Goal: Task Accomplishment & Management: Manage account settings

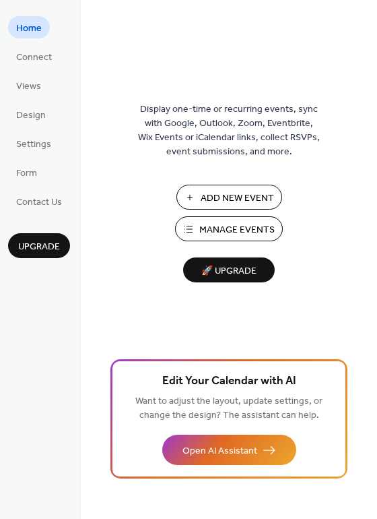
click at [240, 227] on span "Manage Events" at bounding box center [236, 230] width 75 height 14
click at [231, 226] on span "Manage Events" at bounding box center [236, 230] width 75 height 14
click at [31, 59] on span "Connect" at bounding box center [34, 58] width 36 height 14
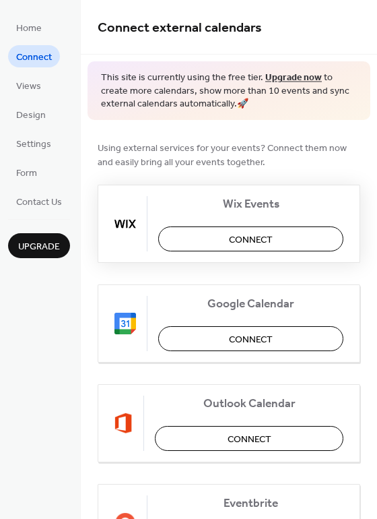
click at [274, 238] on button "Connect" at bounding box center [250, 238] width 185 height 25
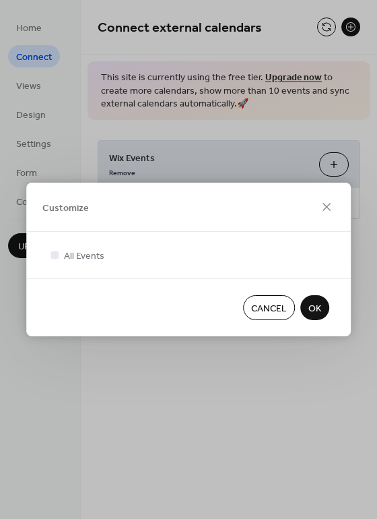
click at [316, 309] on span "OK" at bounding box center [315, 309] width 13 height 14
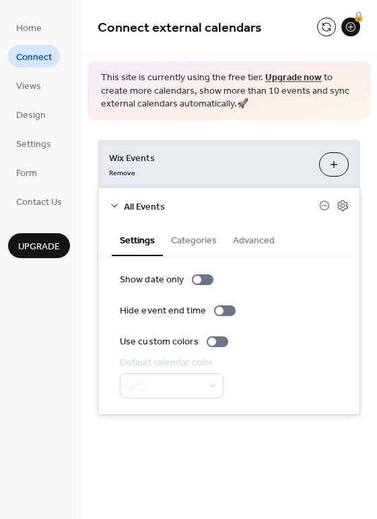
click at [203, 243] on button "Categories" at bounding box center [194, 239] width 62 height 31
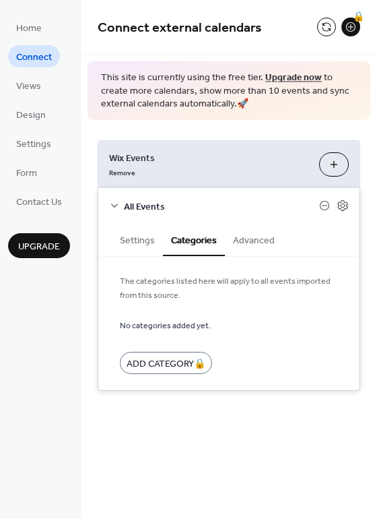
click at [255, 243] on button "Advanced" at bounding box center [254, 239] width 58 height 31
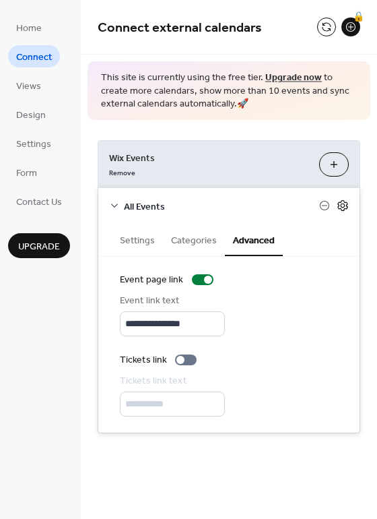
click at [342, 208] on icon at bounding box center [343, 205] width 12 height 12
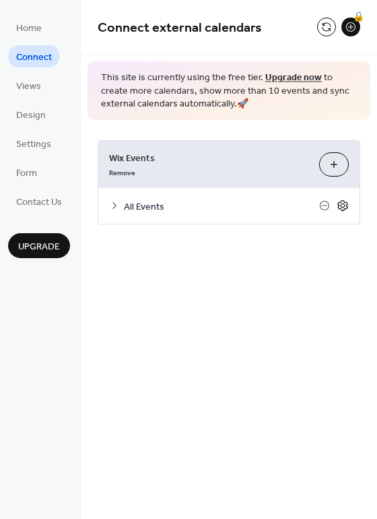
click at [342, 208] on icon at bounding box center [343, 205] width 12 height 12
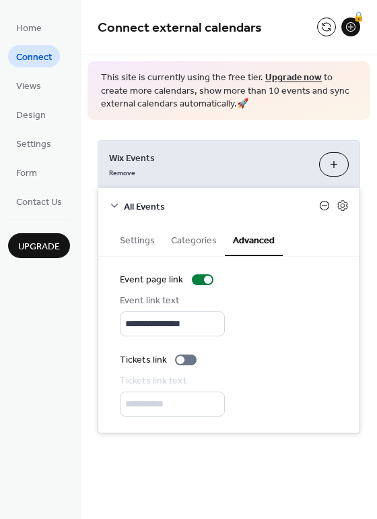
click at [323, 205] on icon at bounding box center [324, 205] width 5 height 1
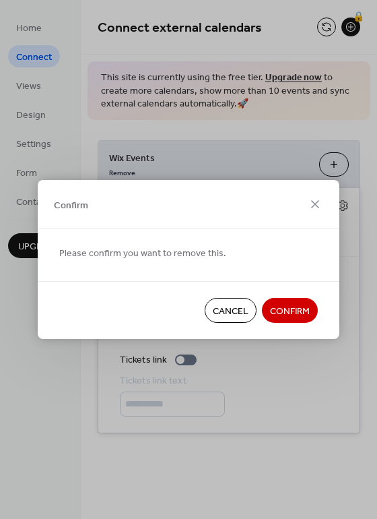
click at [236, 316] on span "Cancel" at bounding box center [231, 311] width 36 height 14
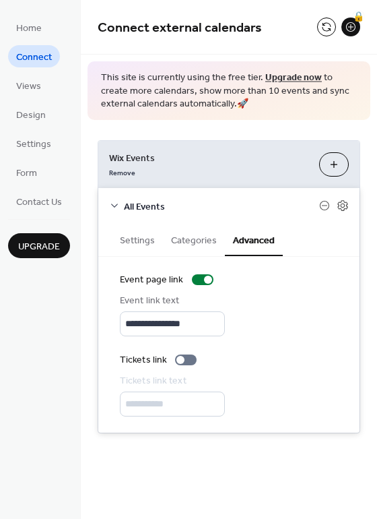
click at [123, 203] on div "All Events" at bounding box center [228, 206] width 261 height 36
click at [142, 238] on button "Settings" at bounding box center [137, 239] width 51 height 31
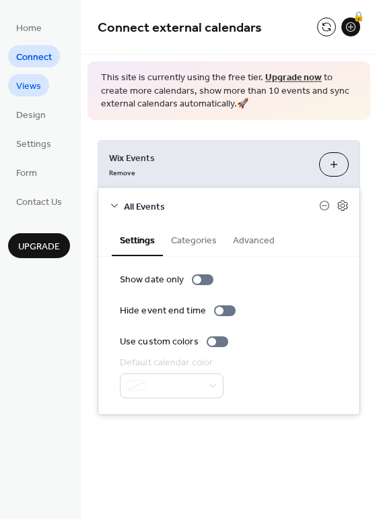
click at [17, 85] on span "Views" at bounding box center [28, 86] width 25 height 14
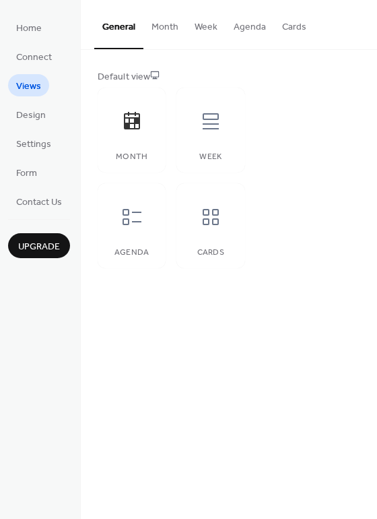
click at [170, 28] on button "Month" at bounding box center [164, 24] width 43 height 48
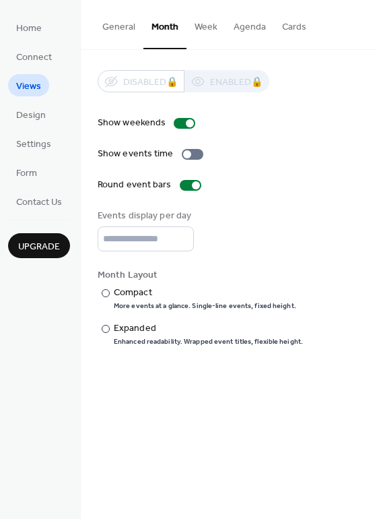
click at [208, 29] on button "Week" at bounding box center [206, 24] width 39 height 48
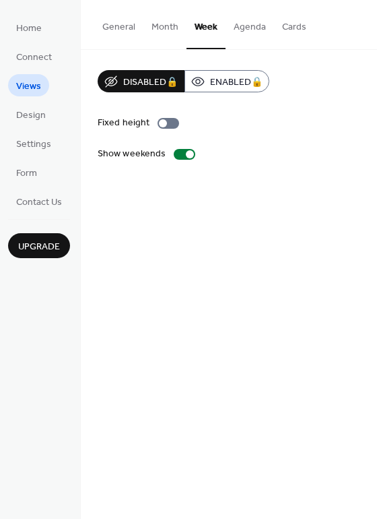
click at [170, 34] on button "Month" at bounding box center [164, 24] width 43 height 48
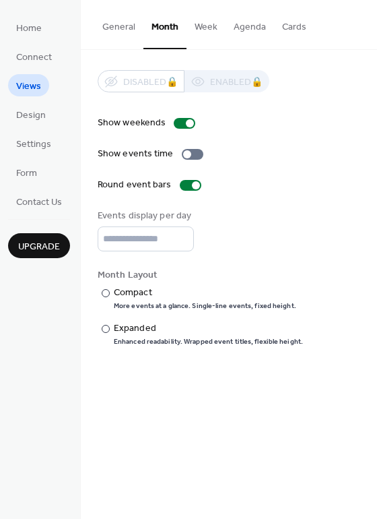
click at [210, 26] on button "Week" at bounding box center [206, 24] width 39 height 48
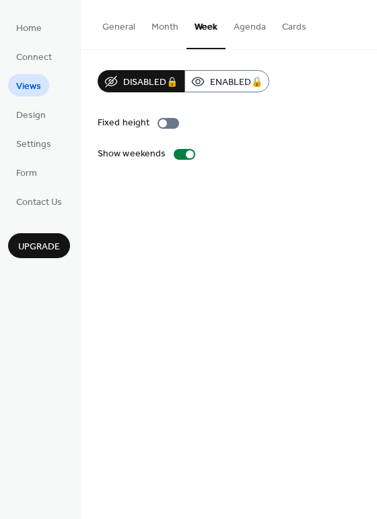
click at [257, 26] on button "Agenda" at bounding box center [250, 24] width 49 height 48
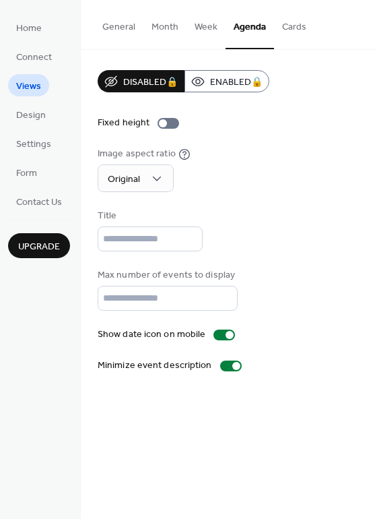
click at [295, 31] on button "Cards" at bounding box center [294, 24] width 40 height 48
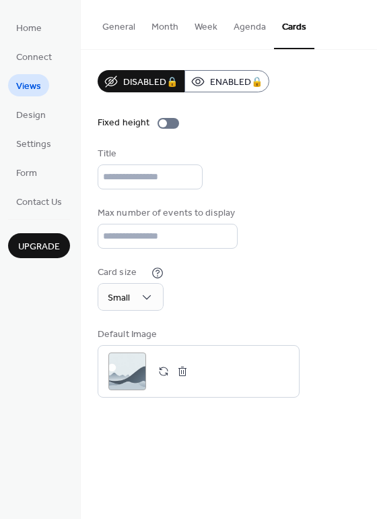
click at [161, 24] on button "Month" at bounding box center [164, 24] width 43 height 48
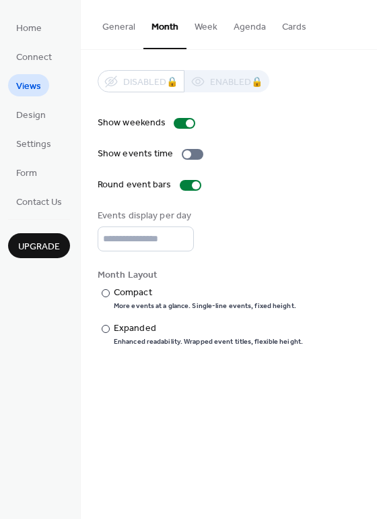
click at [203, 24] on button "Week" at bounding box center [206, 24] width 39 height 48
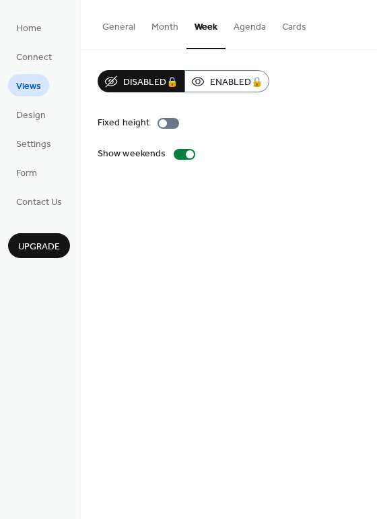
click at [241, 22] on button "Agenda" at bounding box center [250, 24] width 49 height 48
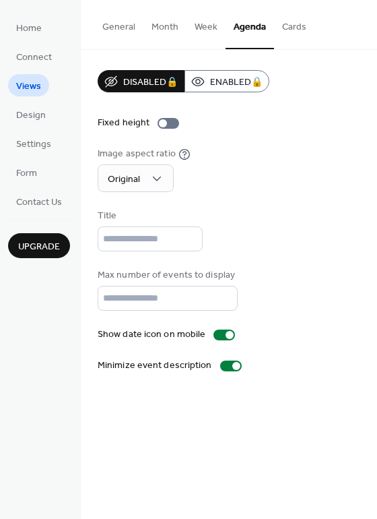
click at [295, 24] on button "Cards" at bounding box center [294, 24] width 40 height 48
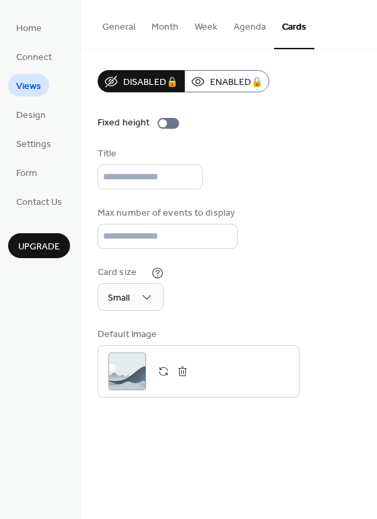
click at [126, 31] on button "General" at bounding box center [118, 24] width 49 height 48
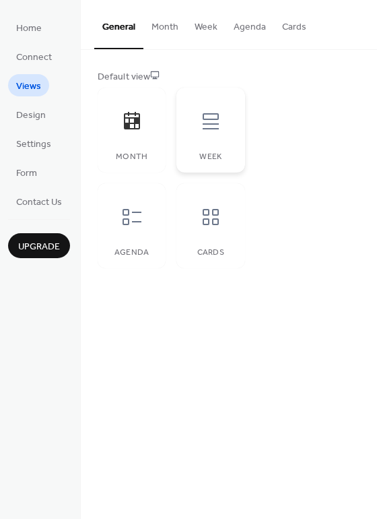
click at [222, 146] on div "Week" at bounding box center [210, 130] width 68 height 85
click at [142, 240] on div "Agenda" at bounding box center [132, 225] width 68 height 85
click at [218, 250] on div "Cards" at bounding box center [210, 252] width 41 height 9
click at [135, 125] on icon at bounding box center [132, 121] width 22 height 22
click at [168, 29] on button "Month" at bounding box center [164, 24] width 43 height 48
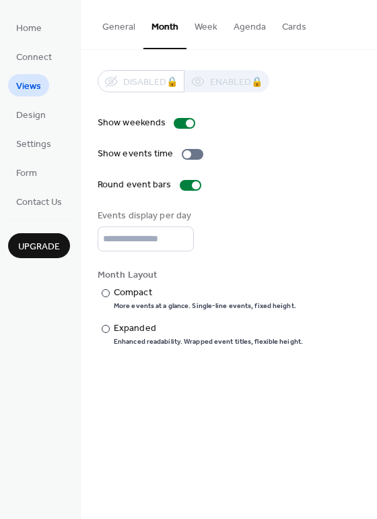
click at [201, 29] on button "Week" at bounding box center [206, 24] width 39 height 48
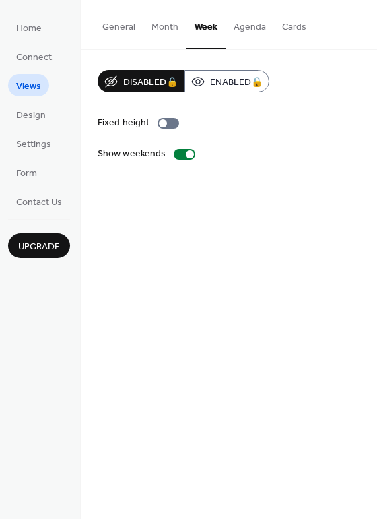
click at [246, 24] on button "Agenda" at bounding box center [250, 24] width 49 height 48
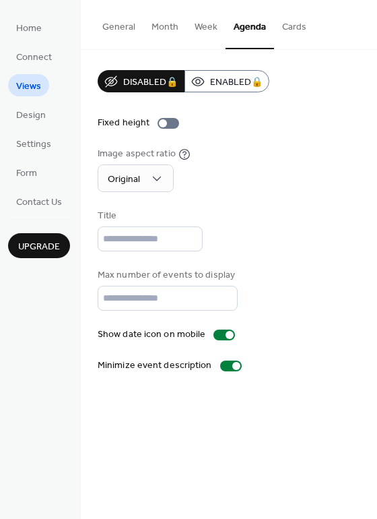
click at [293, 29] on button "Cards" at bounding box center [294, 24] width 40 height 48
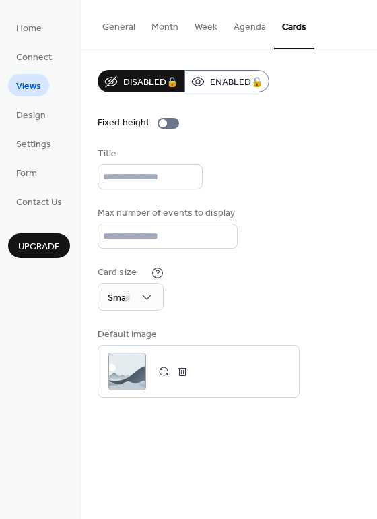
click at [126, 24] on button "General" at bounding box center [118, 24] width 49 height 48
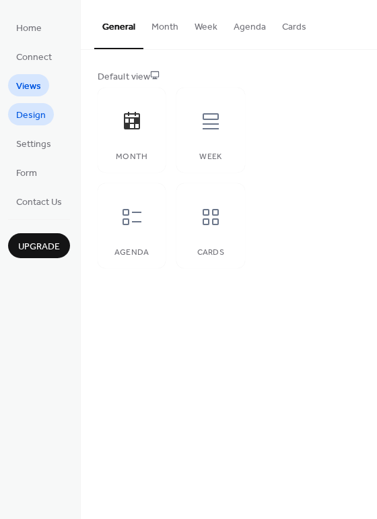
click at [36, 113] on span "Design" at bounding box center [31, 115] width 30 height 14
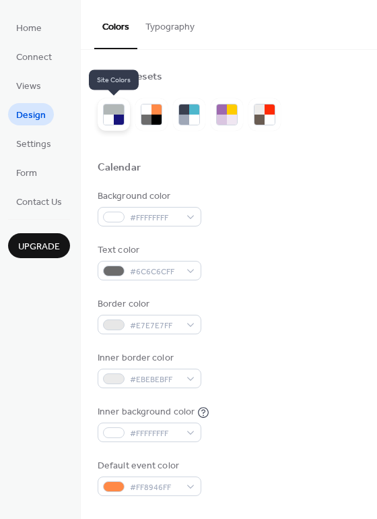
click at [109, 113] on div at bounding box center [109, 109] width 10 height 10
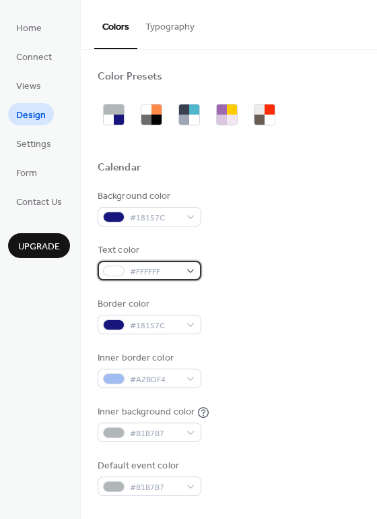
click at [192, 269] on div "#FFFFFF" at bounding box center [150, 271] width 104 height 20
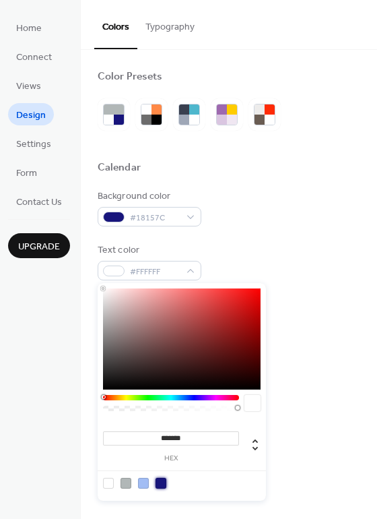
click at [159, 481] on div at bounding box center [161, 483] width 11 height 11
type input "*******"
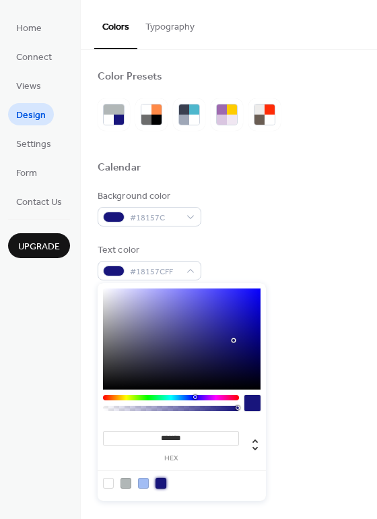
click at [328, 309] on div "Border color #18157C" at bounding box center [229, 315] width 263 height 37
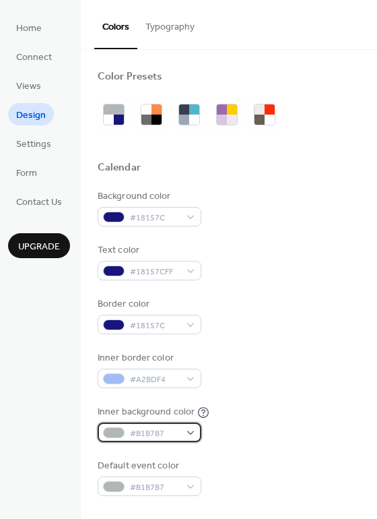
click at [192, 429] on div "#B1B7B7" at bounding box center [150, 432] width 104 height 20
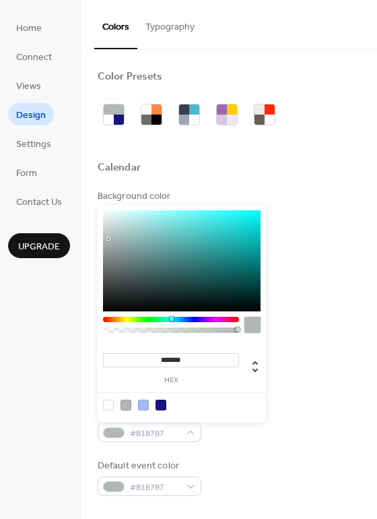
click at [106, 401] on div at bounding box center [108, 404] width 11 height 11
type input "*******"
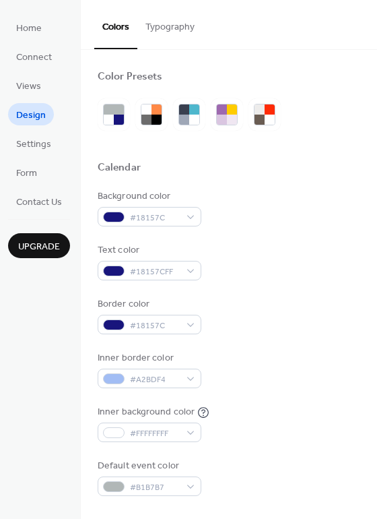
click at [335, 345] on div "Background color #18157C Text color #18157CFF Border color #18157C Inner border…" at bounding box center [229, 342] width 263 height 307
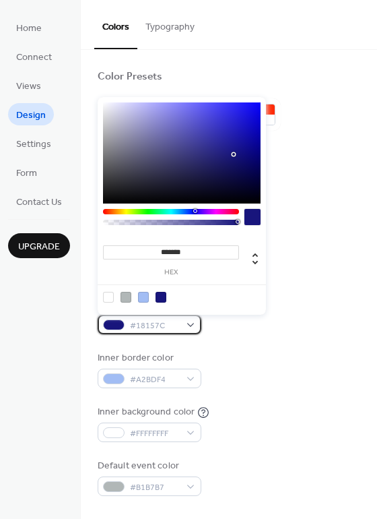
click at [192, 323] on div "#18157C" at bounding box center [150, 325] width 104 height 20
click at [142, 295] on div at bounding box center [143, 297] width 11 height 11
type input "*******"
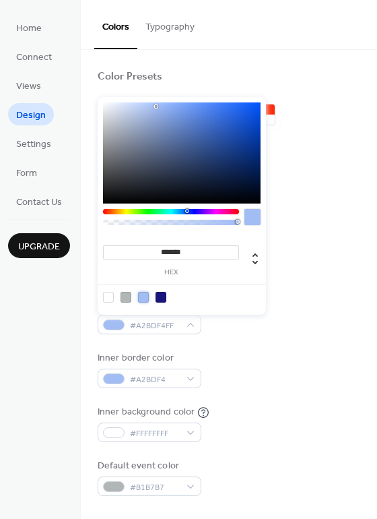
click at [304, 342] on div "Background color #18157C Text color #18157CFF Border color #A2BDF4FF Inner bord…" at bounding box center [229, 342] width 263 height 307
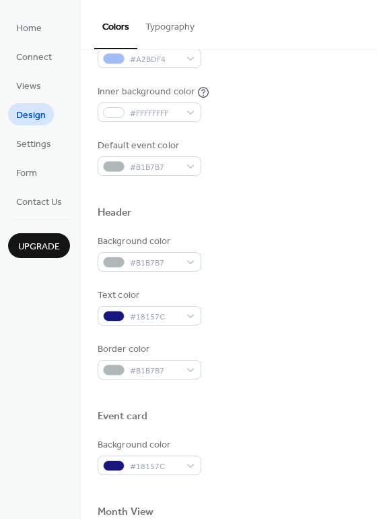
scroll to position [337, 0]
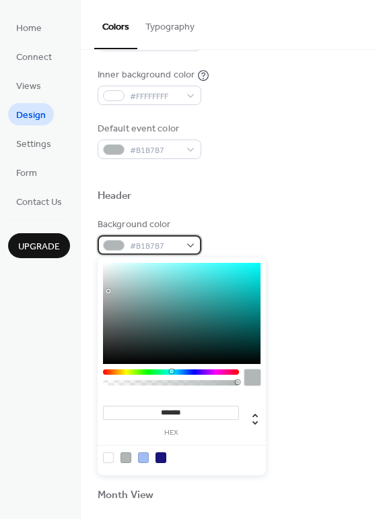
click at [189, 238] on div "#B1B7B7" at bounding box center [150, 245] width 104 height 20
click at [144, 453] on div at bounding box center [143, 457] width 11 height 11
type input "*******"
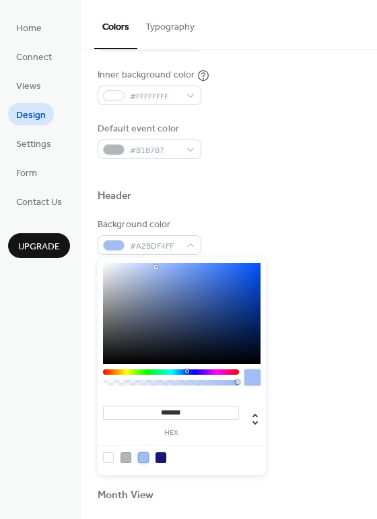
click at [144, 455] on div at bounding box center [143, 457] width 11 height 11
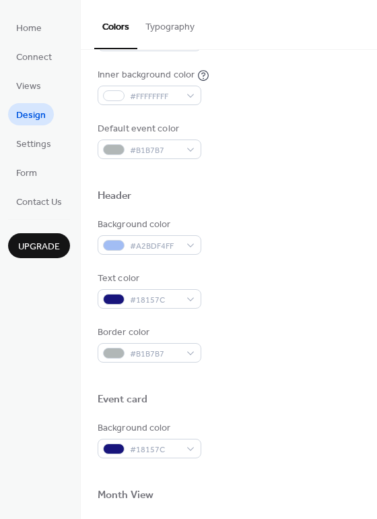
click at [321, 300] on div "Text color #18157C" at bounding box center [229, 289] width 263 height 37
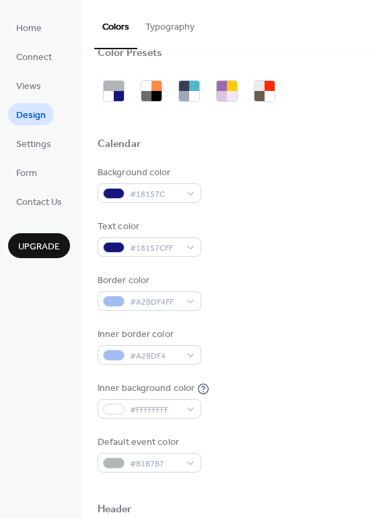
scroll to position [22, 0]
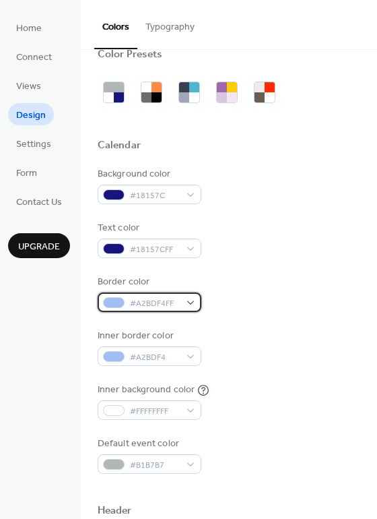
click at [192, 300] on div "#A2BDF4FF" at bounding box center [150, 302] width 104 height 20
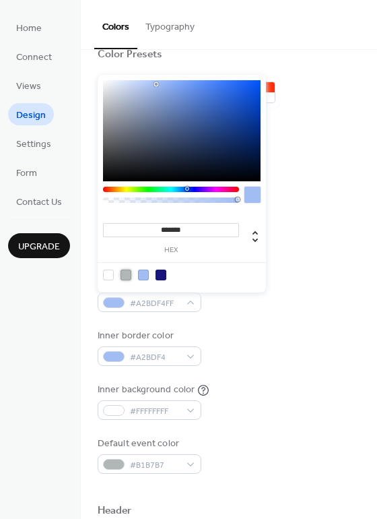
click at [128, 274] on div at bounding box center [126, 274] width 11 height 11
type input "*******"
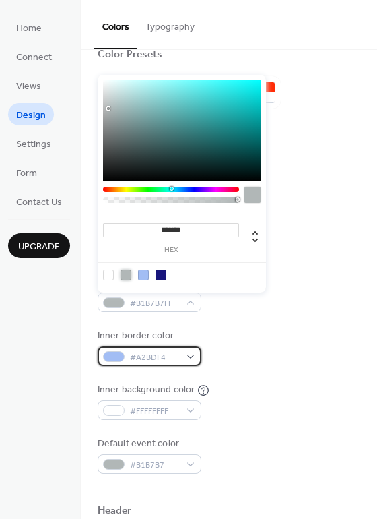
click at [197, 354] on div "#A2BDF4" at bounding box center [150, 356] width 104 height 20
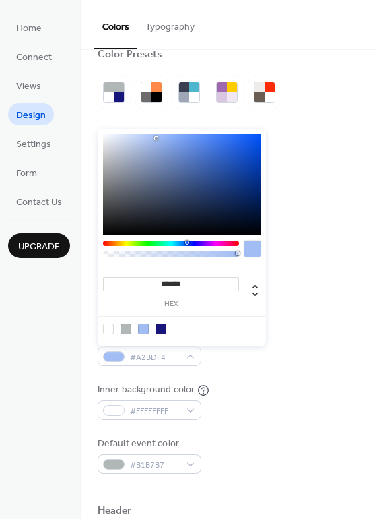
click at [123, 328] on div at bounding box center [126, 328] width 11 height 11
type input "*******"
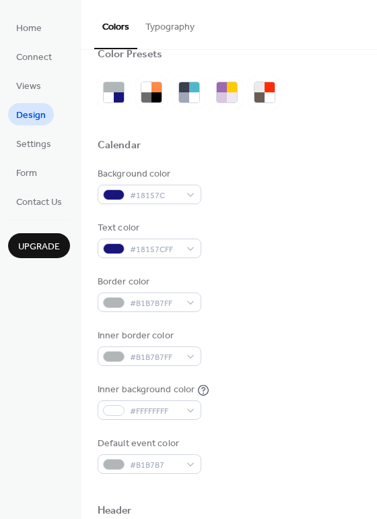
click at [312, 349] on div "Inner border color #B1B7B7FF" at bounding box center [229, 347] width 263 height 37
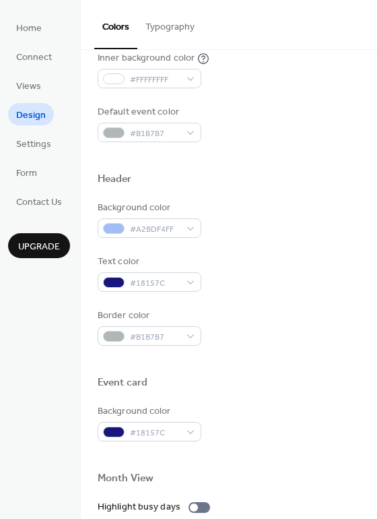
scroll to position [352, 0]
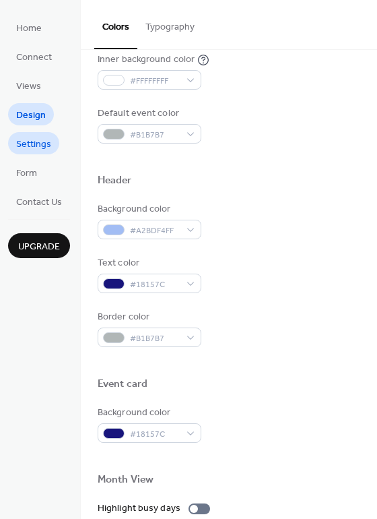
click at [34, 147] on span "Settings" at bounding box center [33, 144] width 35 height 14
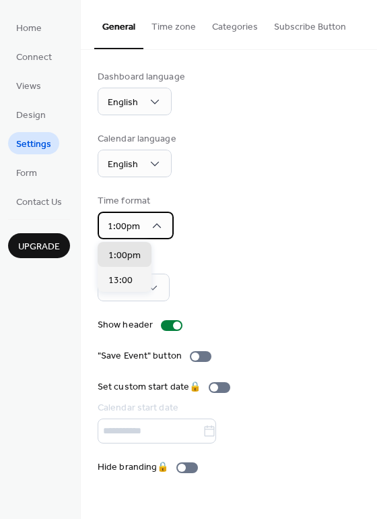
click at [156, 220] on icon at bounding box center [156, 225] width 13 height 13
click at [224, 227] on div "Time format 1:00pm" at bounding box center [229, 216] width 263 height 45
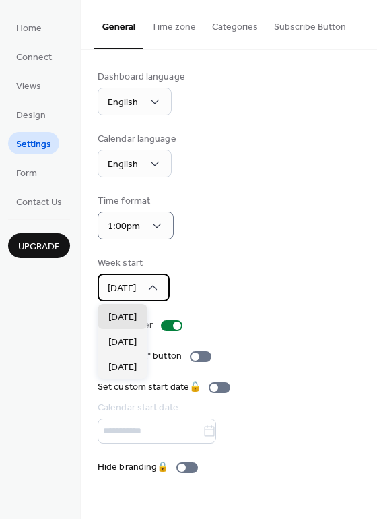
click at [156, 286] on icon at bounding box center [152, 287] width 13 height 13
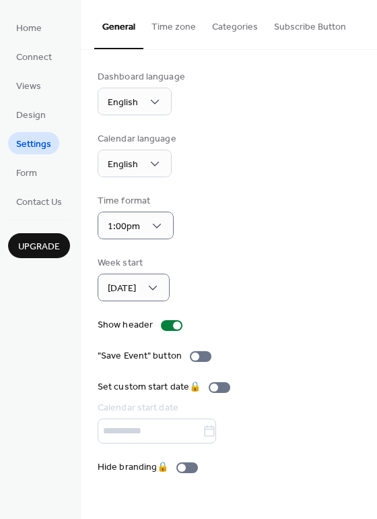
click at [253, 269] on div "Week start Sunday" at bounding box center [229, 278] width 263 height 45
click at [164, 323] on div at bounding box center [172, 325] width 22 height 11
click at [173, 321] on div at bounding box center [172, 325] width 22 height 11
click at [22, 172] on span "Form" at bounding box center [26, 173] width 21 height 14
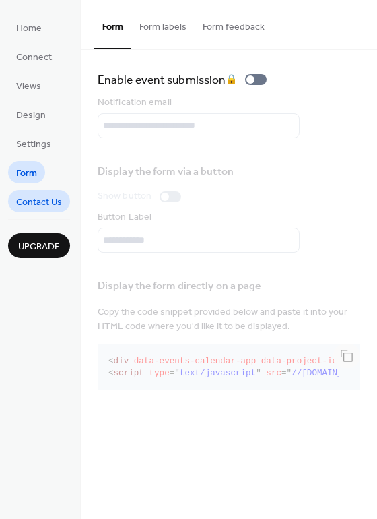
click at [36, 203] on span "Contact Us" at bounding box center [39, 202] width 46 height 14
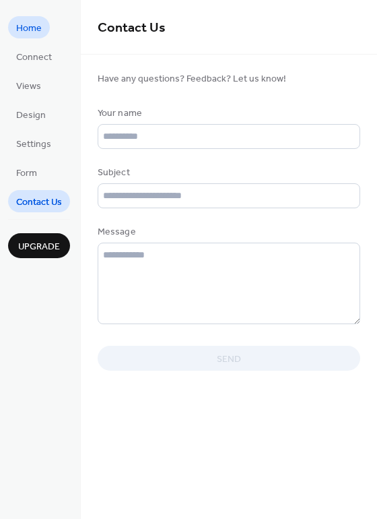
click at [34, 26] on span "Home" at bounding box center [29, 29] width 26 height 14
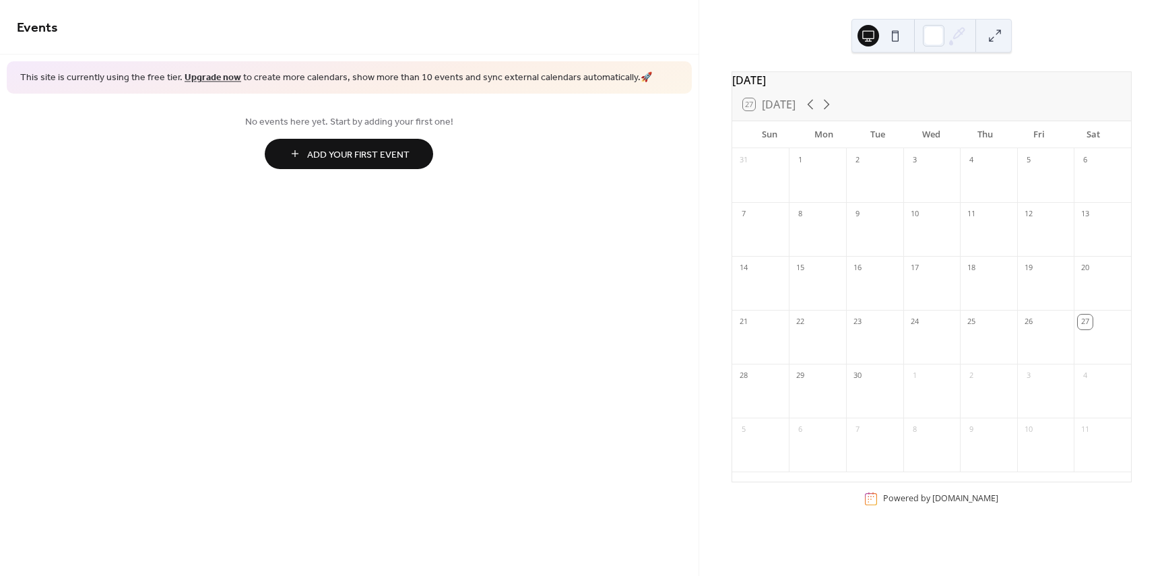
click at [379, 152] on span "Add Your First Event" at bounding box center [358, 155] width 102 height 14
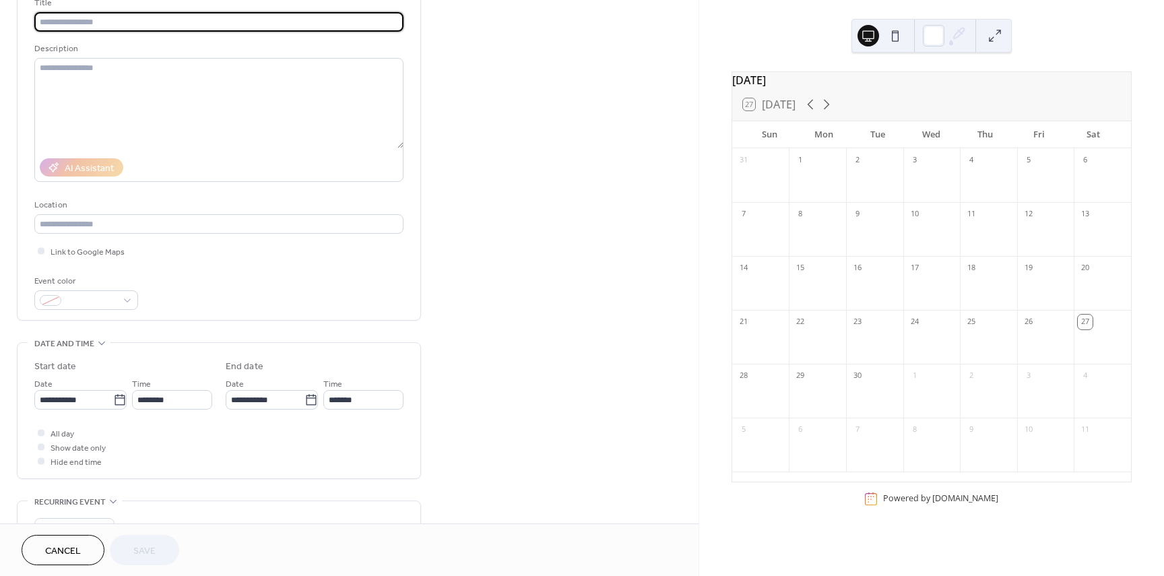
scroll to position [90, 0]
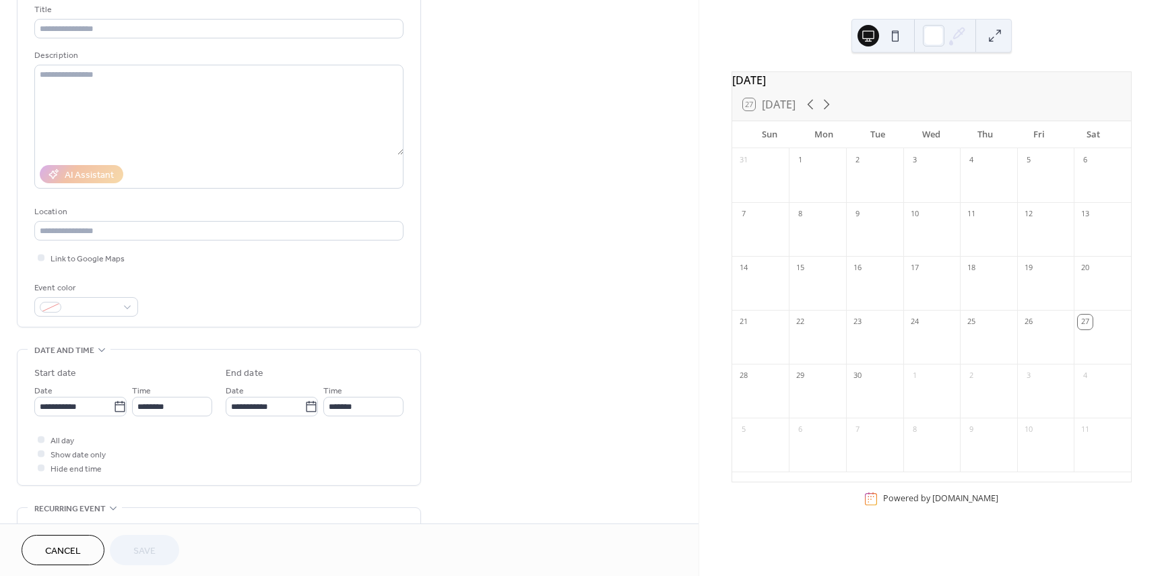
click at [44, 555] on button "Cancel" at bounding box center [63, 550] width 83 height 30
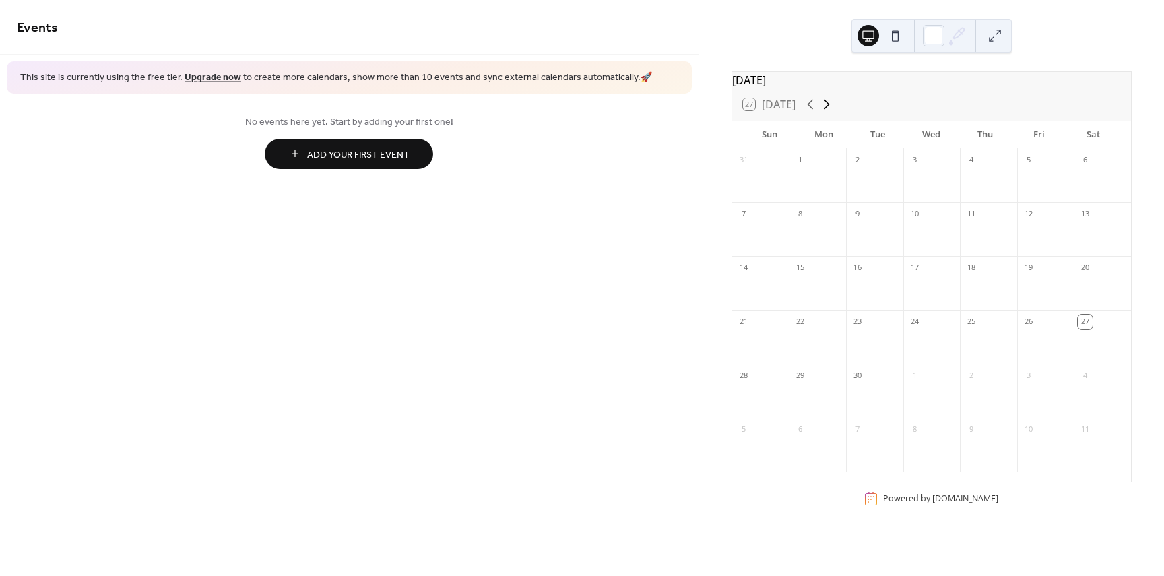
click at [830, 110] on icon at bounding box center [827, 105] width 6 height 10
click at [872, 404] on div at bounding box center [874, 399] width 57 height 28
click at [810, 109] on icon at bounding box center [810, 104] width 16 height 16
click at [830, 110] on icon at bounding box center [827, 105] width 6 height 10
click at [804, 111] on icon at bounding box center [810, 104] width 16 height 16
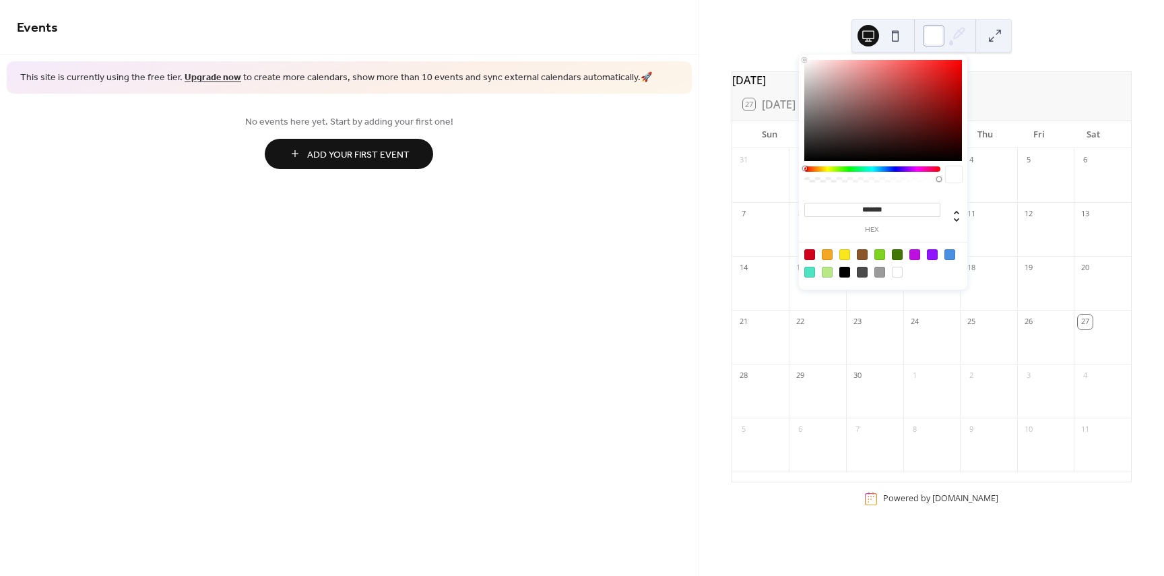
click at [931, 34] on div at bounding box center [934, 36] width 22 height 22
click at [938, 36] on div at bounding box center [934, 36] width 22 height 22
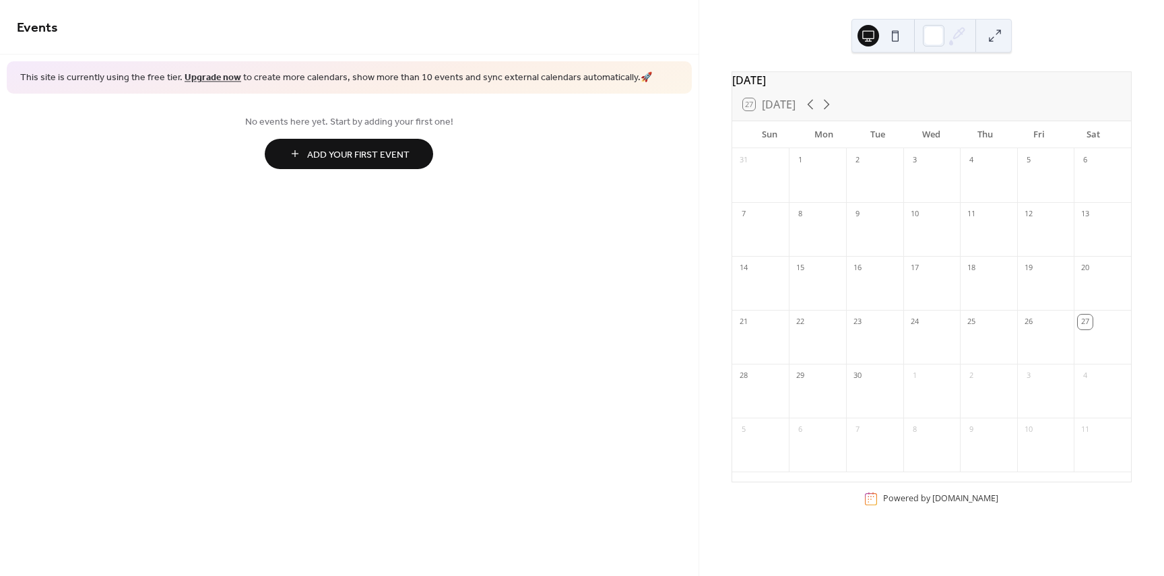
click at [893, 34] on button at bounding box center [895, 36] width 22 height 22
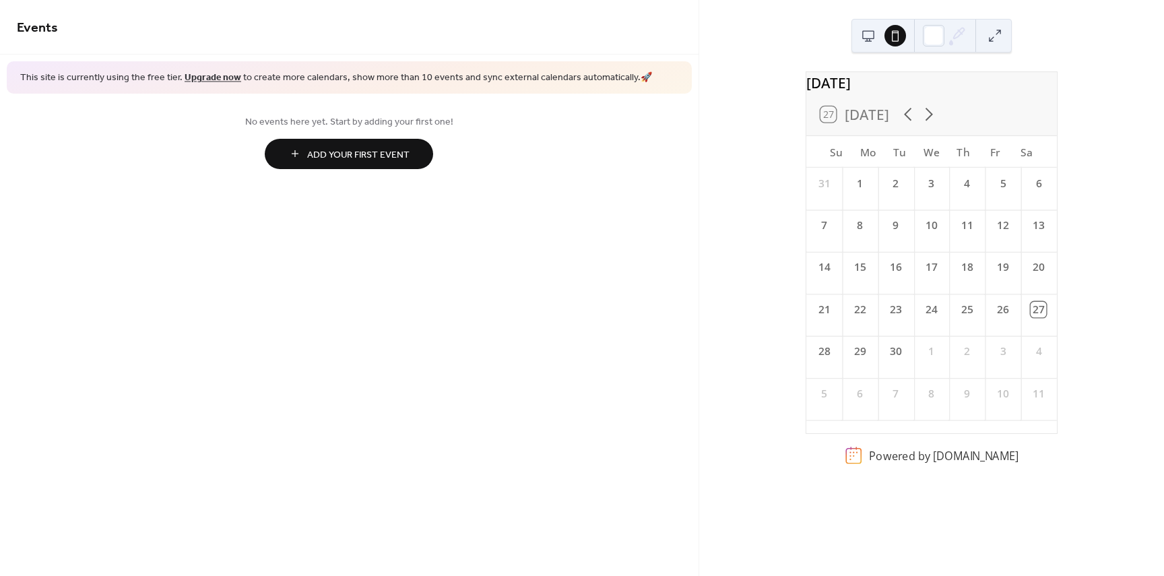
click at [865, 36] on button at bounding box center [869, 36] width 22 height 22
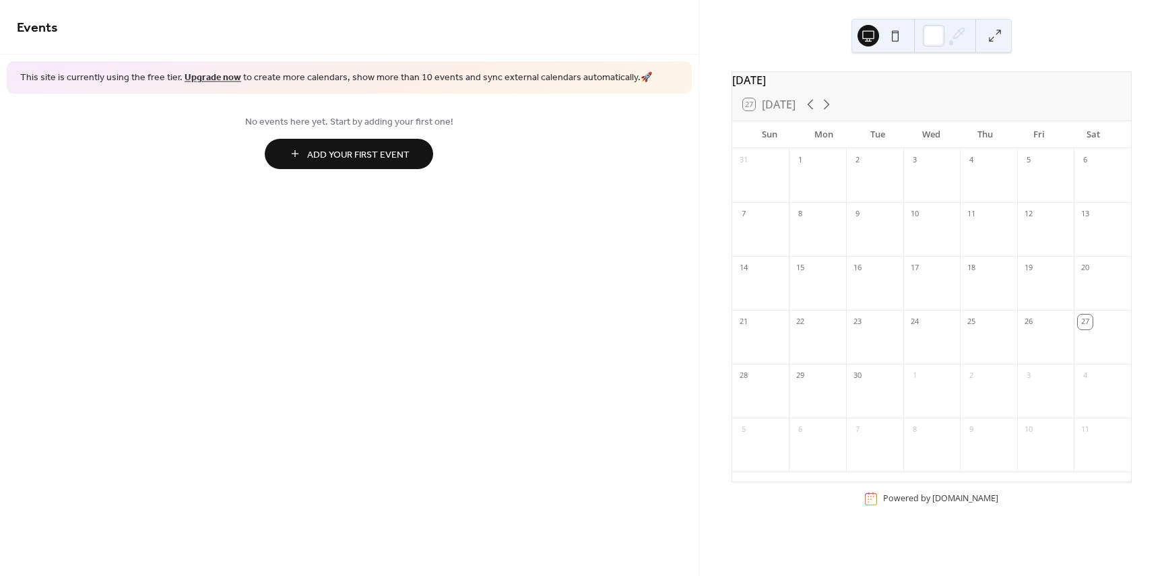
click at [893, 36] on button at bounding box center [895, 36] width 22 height 22
click at [820, 84] on div "[DATE]" at bounding box center [931, 80] width 399 height 16
click at [825, 112] on icon at bounding box center [826, 104] width 16 height 16
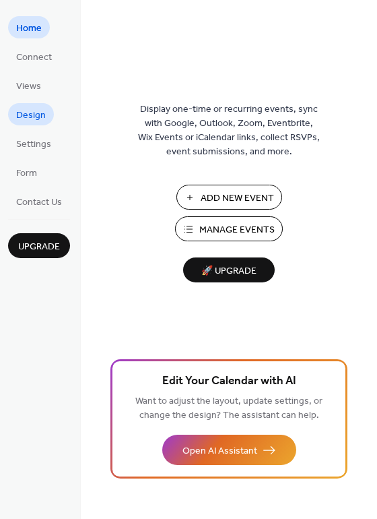
click at [42, 120] on span "Design" at bounding box center [31, 115] width 30 height 14
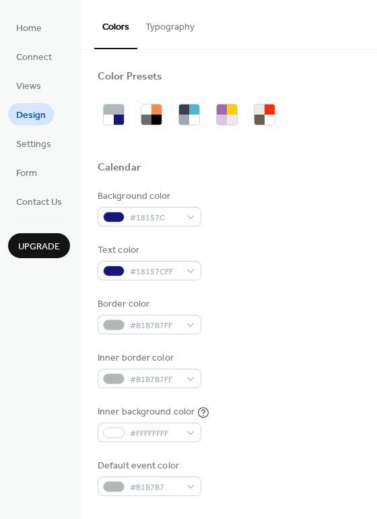
click at [163, 28] on button "Typography" at bounding box center [169, 24] width 65 height 48
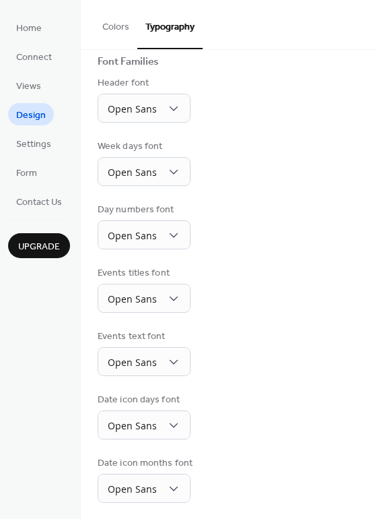
scroll to position [98, 0]
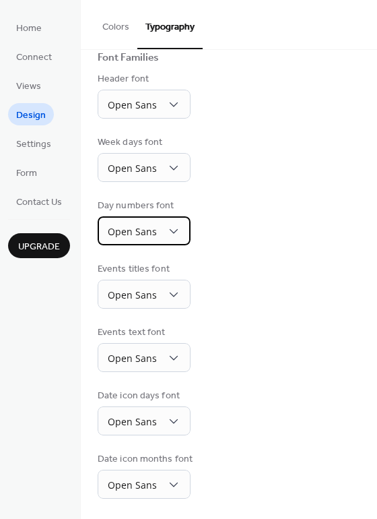
click at [180, 224] on div "Open Sans" at bounding box center [144, 230] width 93 height 29
click at [302, 170] on div "Week days font Open Sans" at bounding box center [229, 158] width 263 height 46
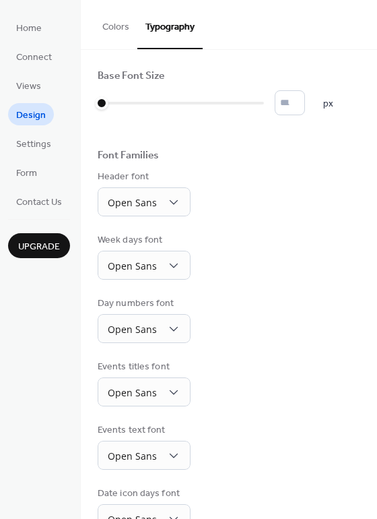
scroll to position [0, 0]
type input "**"
drag, startPoint x: 102, startPoint y: 100, endPoint x: 135, endPoint y: 100, distance: 33.0
click at [135, 100] on div at bounding box center [120, 104] width 44 height 22
click at [45, 142] on span "Settings" at bounding box center [33, 144] width 35 height 14
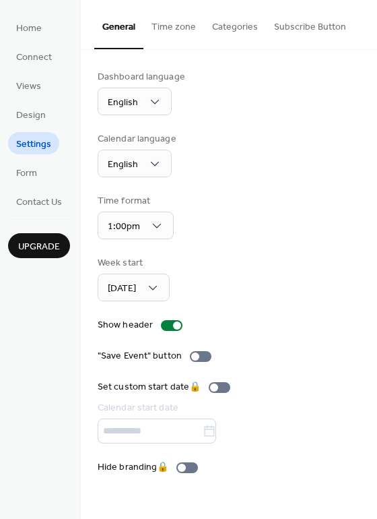
click at [163, 28] on button "Time zone" at bounding box center [173, 24] width 61 height 48
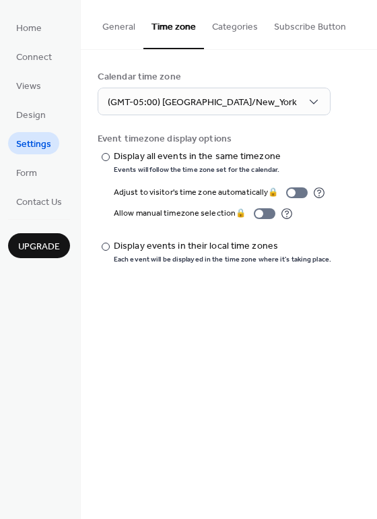
click at [240, 30] on button "Categories" at bounding box center [235, 24] width 62 height 48
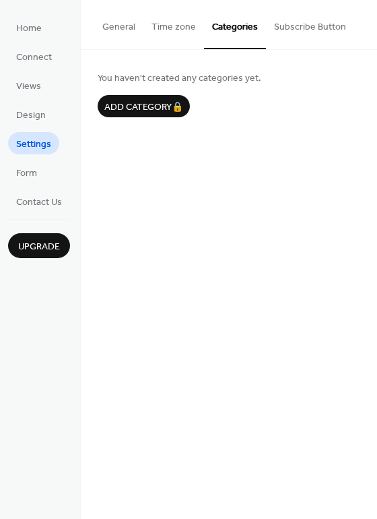
click at [300, 32] on button "Subscribe Button" at bounding box center [310, 24] width 88 height 48
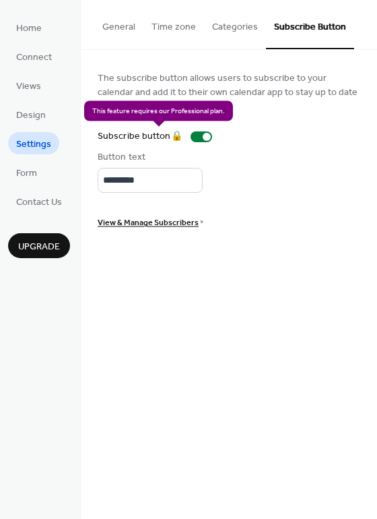
click at [196, 134] on div "Subscribe button 🔒" at bounding box center [158, 136] width 120 height 14
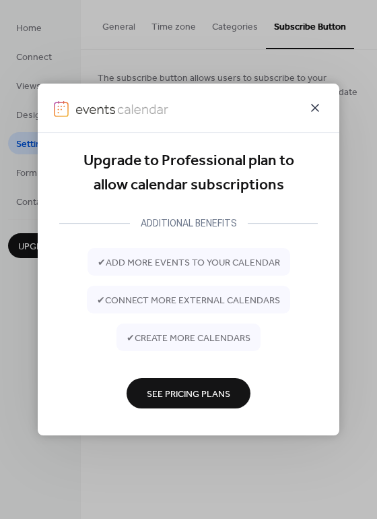
click at [311, 110] on icon at bounding box center [315, 108] width 16 height 16
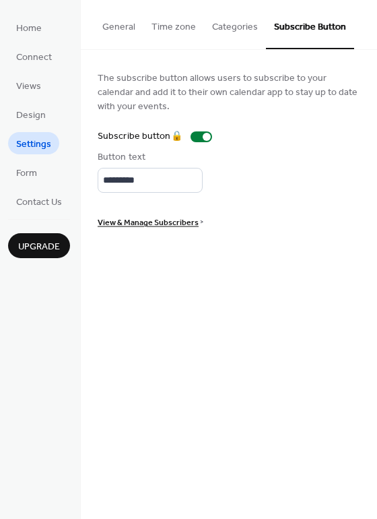
click at [241, 24] on button "Categories" at bounding box center [235, 24] width 62 height 48
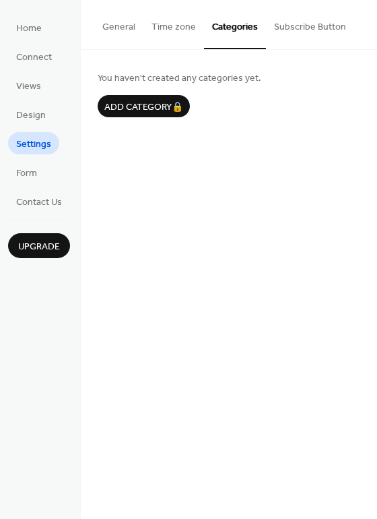
click at [172, 26] on button "Time zone" at bounding box center [173, 24] width 61 height 48
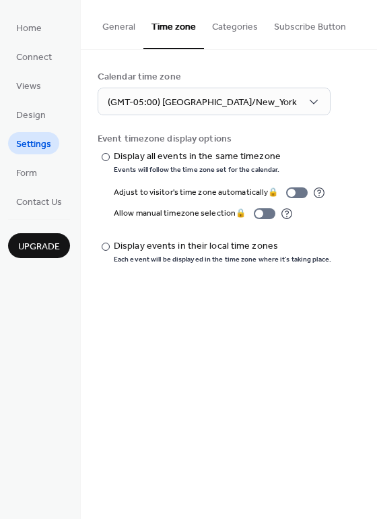
click at [123, 26] on button "General" at bounding box center [118, 24] width 49 height 48
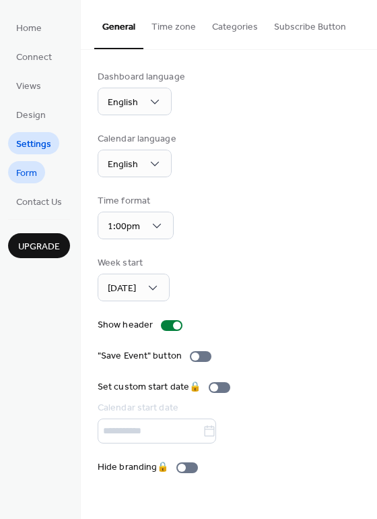
click at [38, 176] on link "Form" at bounding box center [26, 172] width 37 height 22
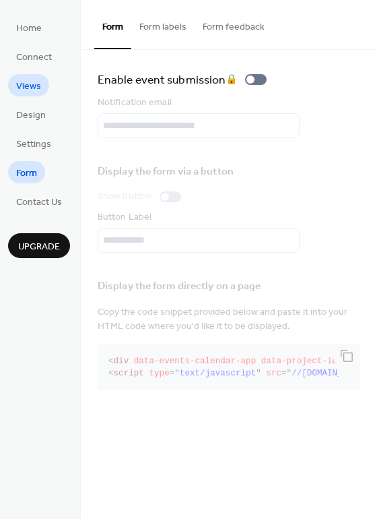
click at [38, 82] on span "Views" at bounding box center [28, 86] width 25 height 14
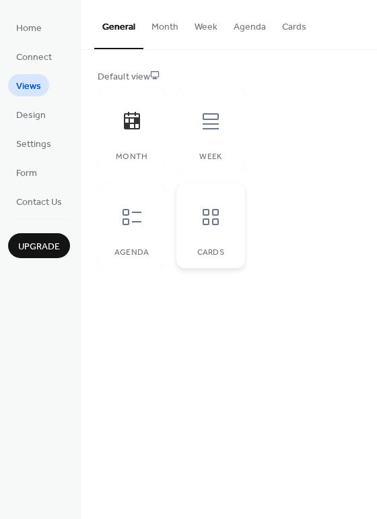
click at [215, 216] on icon at bounding box center [211, 217] width 22 height 22
click at [139, 125] on icon at bounding box center [132, 121] width 16 height 18
click at [288, 26] on button "Cards" at bounding box center [294, 24] width 40 height 48
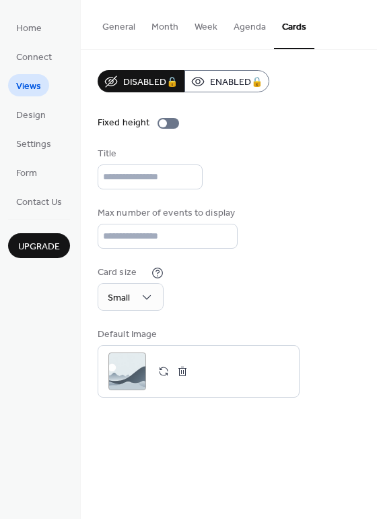
click at [118, 26] on button "General" at bounding box center [118, 24] width 49 height 48
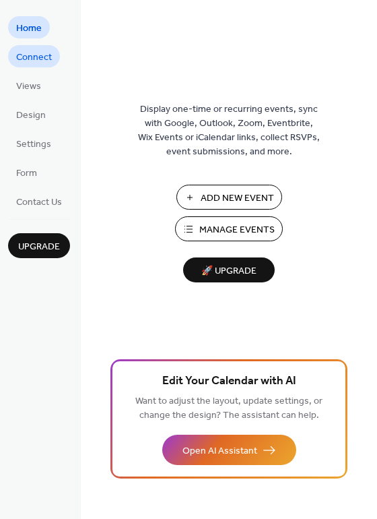
click at [40, 59] on span "Connect" at bounding box center [34, 58] width 36 height 14
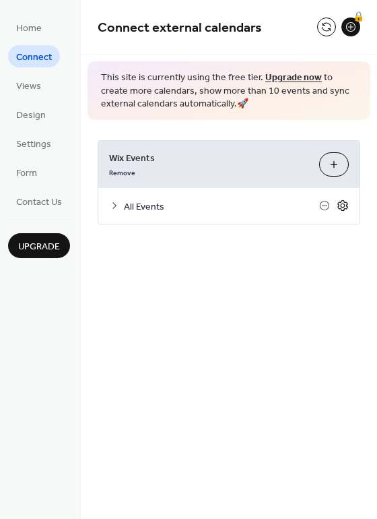
click at [340, 205] on icon at bounding box center [343, 205] width 12 height 12
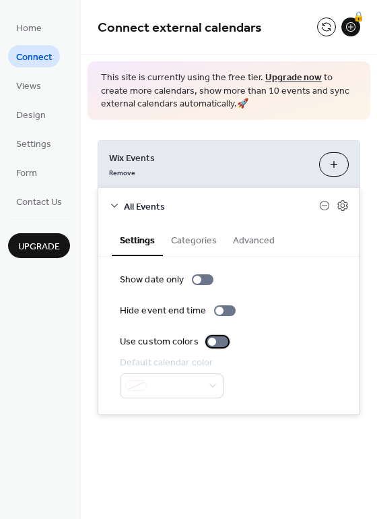
click at [220, 340] on div at bounding box center [218, 341] width 22 height 11
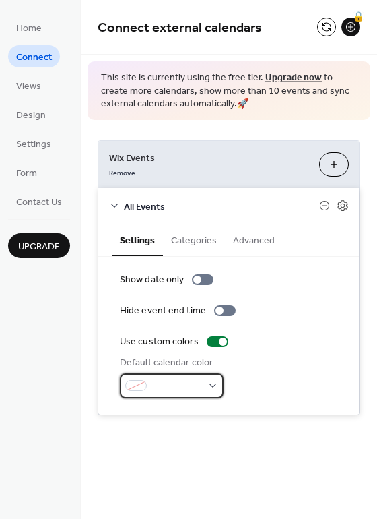
click at [218, 384] on div at bounding box center [172, 385] width 104 height 25
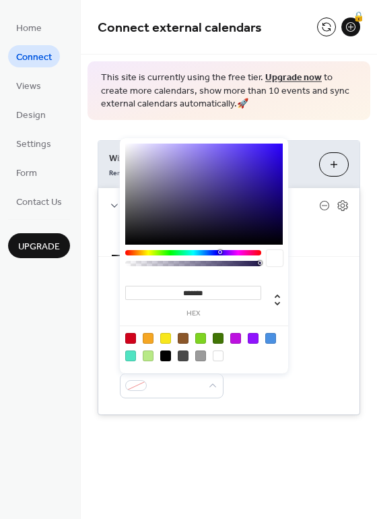
click at [220, 356] on div at bounding box center [218, 355] width 11 height 11
type input "*******"
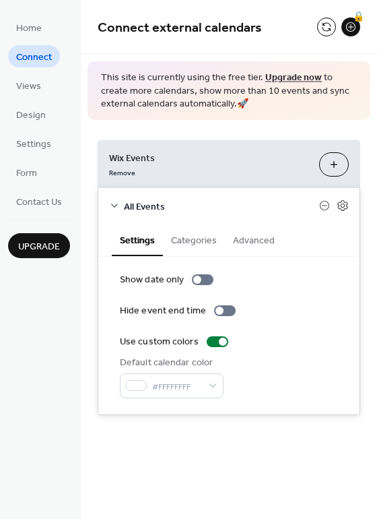
click at [234, 424] on div "**********" at bounding box center [229, 277] width 296 height 315
click at [205, 243] on button "Categories" at bounding box center [194, 239] width 62 height 31
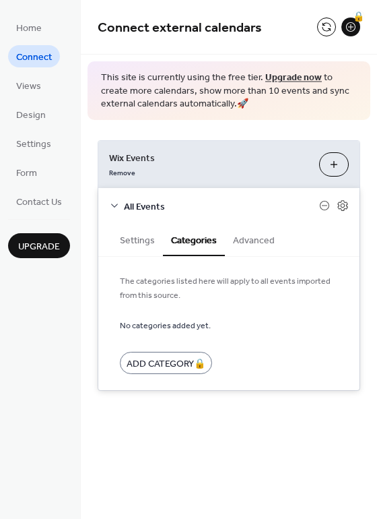
click at [262, 240] on button "Advanced" at bounding box center [254, 239] width 58 height 31
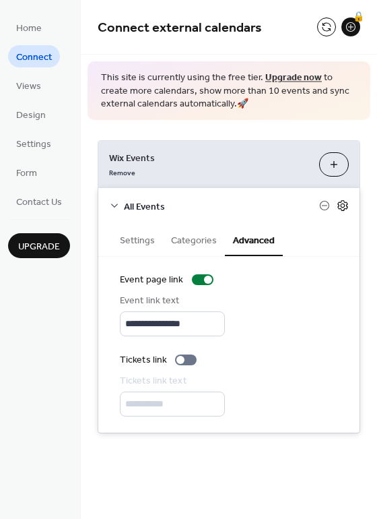
click at [342, 205] on icon at bounding box center [343, 205] width 12 height 12
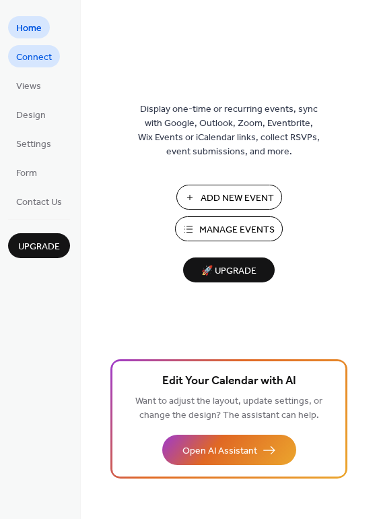
click at [40, 52] on span "Connect" at bounding box center [34, 58] width 36 height 14
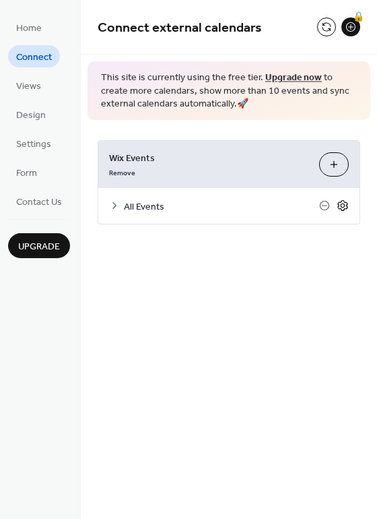
click at [342, 203] on icon at bounding box center [343, 205] width 12 height 12
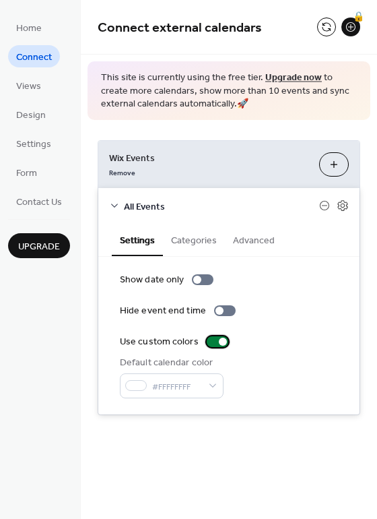
click at [210, 340] on div at bounding box center [218, 341] width 22 height 11
click at [281, 360] on div "Default calendar color #FFFFFFFF" at bounding box center [229, 377] width 218 height 42
click at [222, 340] on div at bounding box center [218, 341] width 22 height 11
click at [208, 344] on div at bounding box center [218, 341] width 22 height 11
click at [220, 389] on div "#FFFFFFFF" at bounding box center [172, 385] width 104 height 25
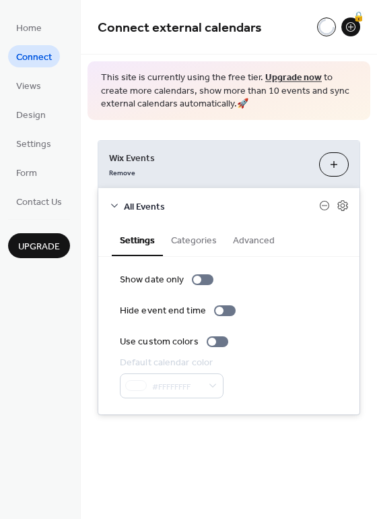
click at [248, 360] on div "Default calendar color #FFFFFFFF" at bounding box center [229, 377] width 218 height 42
click at [34, 87] on span "Views" at bounding box center [28, 86] width 25 height 14
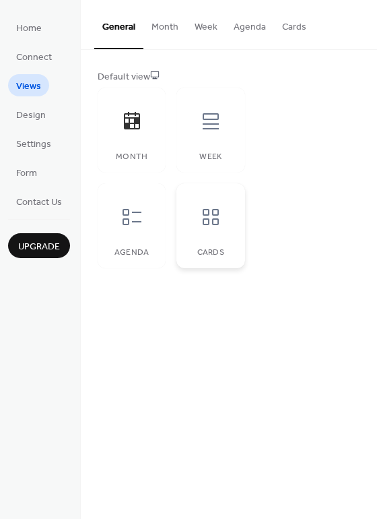
click at [205, 226] on icon at bounding box center [211, 217] width 22 height 22
click at [137, 125] on icon at bounding box center [132, 121] width 22 height 22
click at [31, 120] on span "Design" at bounding box center [31, 115] width 30 height 14
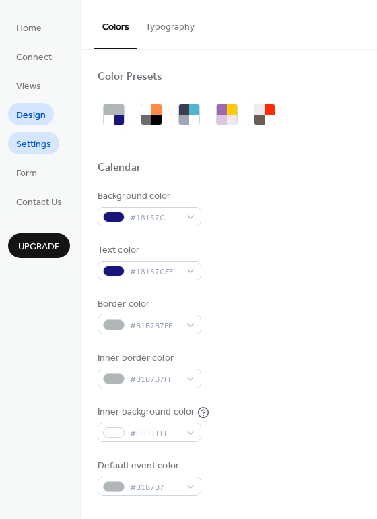
click at [38, 141] on span "Settings" at bounding box center [33, 144] width 35 height 14
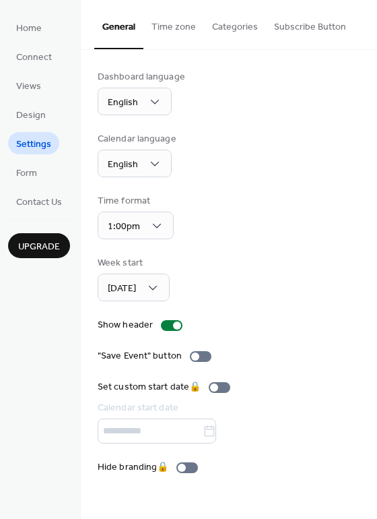
click at [180, 24] on button "Time zone" at bounding box center [173, 24] width 61 height 48
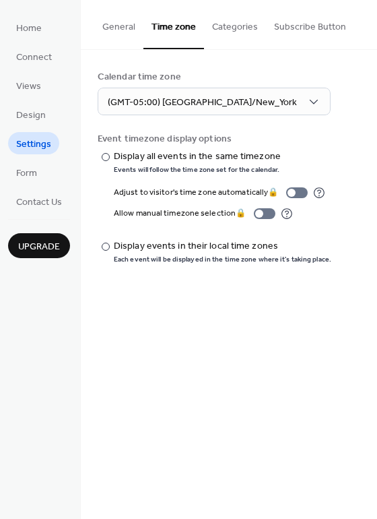
click at [217, 21] on button "Categories" at bounding box center [235, 24] width 62 height 48
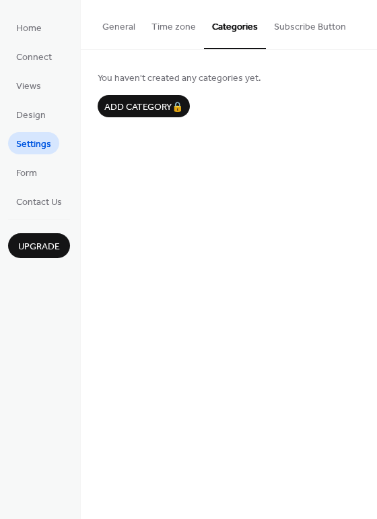
click at [314, 26] on button "Subscribe Button" at bounding box center [310, 24] width 88 height 48
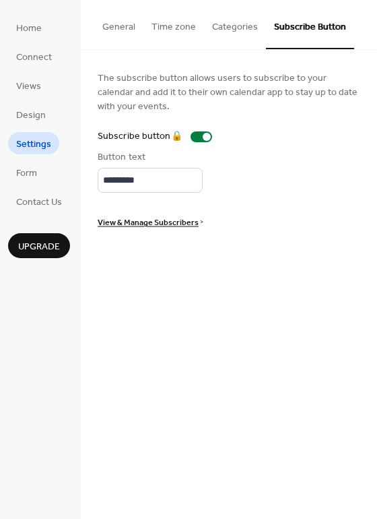
click at [119, 30] on button "General" at bounding box center [118, 24] width 49 height 48
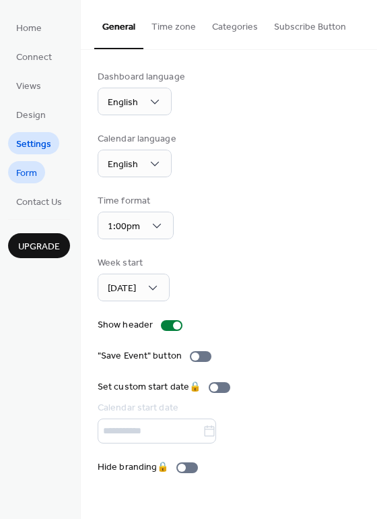
click at [38, 164] on link "Form" at bounding box center [26, 172] width 37 height 22
